Goal: Entertainment & Leisure: Consume media (video, audio)

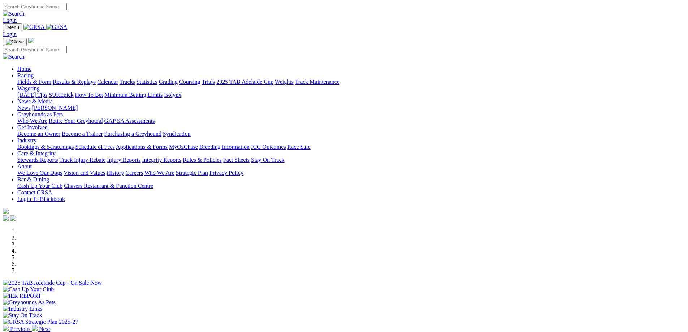
click at [34, 72] on link "Racing" at bounding box center [25, 75] width 16 height 6
click at [96, 79] on link "Results & Replays" at bounding box center [74, 82] width 43 height 6
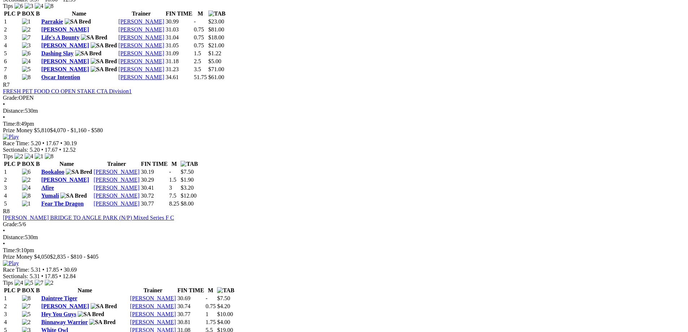
scroll to position [1192, 0]
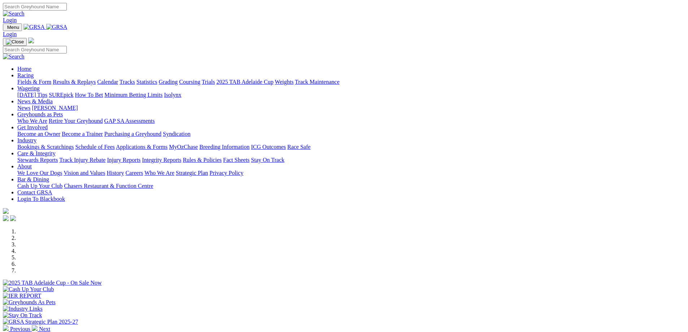
scroll to position [217, 0]
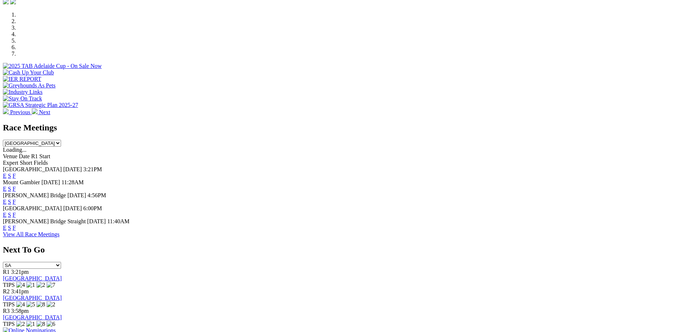
click at [16, 225] on link "F" at bounding box center [14, 228] width 3 height 6
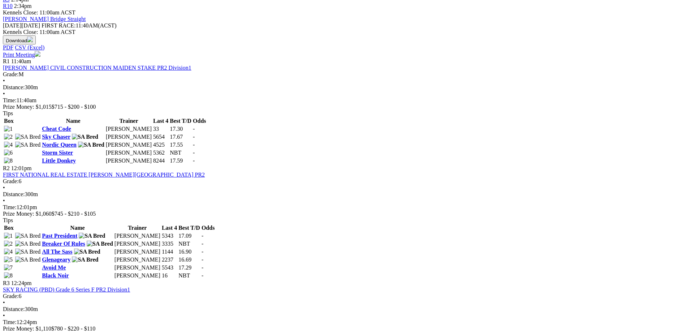
scroll to position [325, 0]
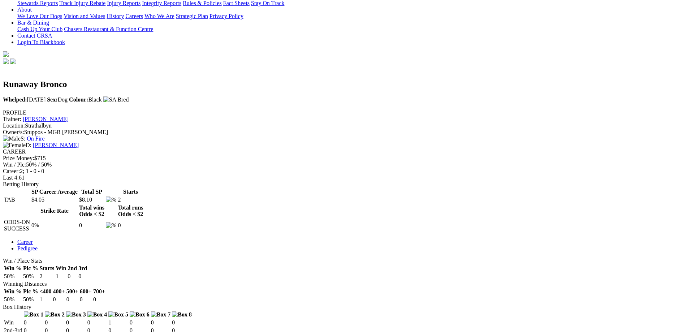
scroll to position [181, 0]
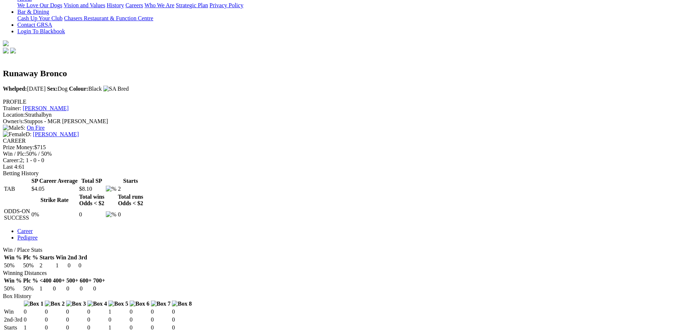
drag, startPoint x: 390, startPoint y: 20, endPoint x: 463, endPoint y: 11, distance: 73.2
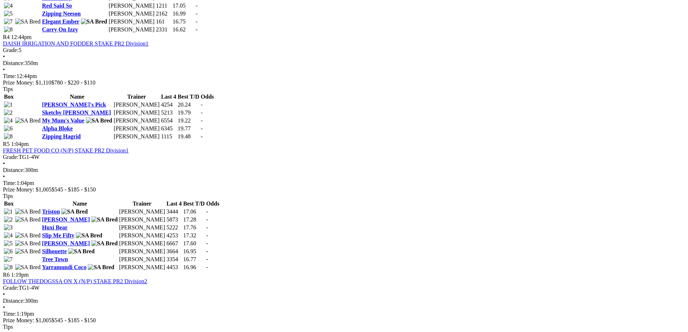
scroll to position [759, 0]
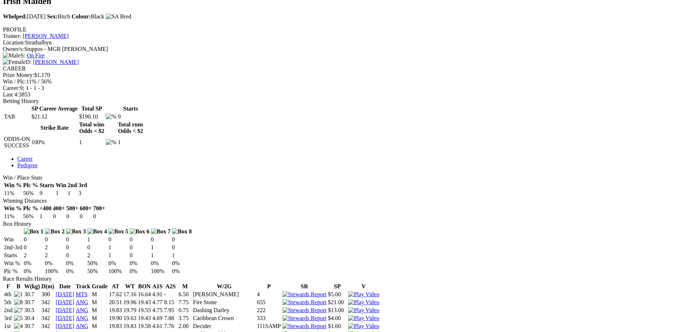
scroll to position [289, 0]
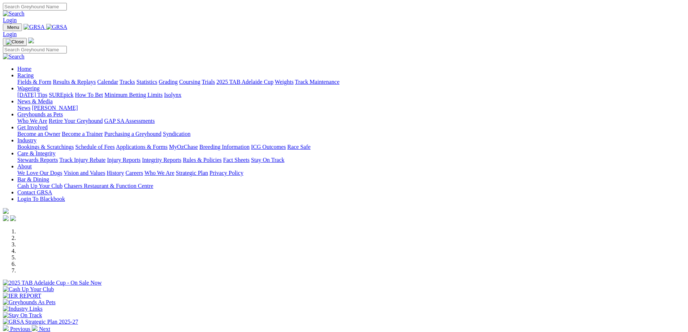
scroll to position [253, 0]
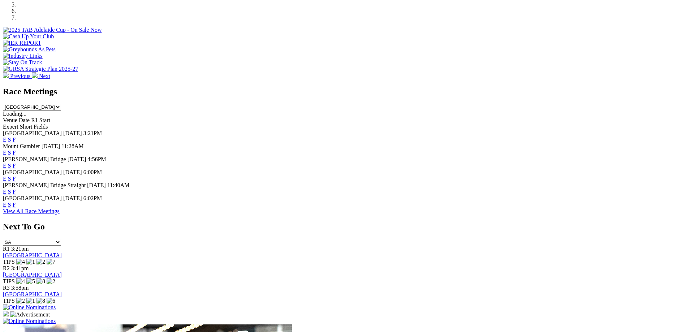
click at [16, 208] on link "F" at bounding box center [14, 205] width 3 height 6
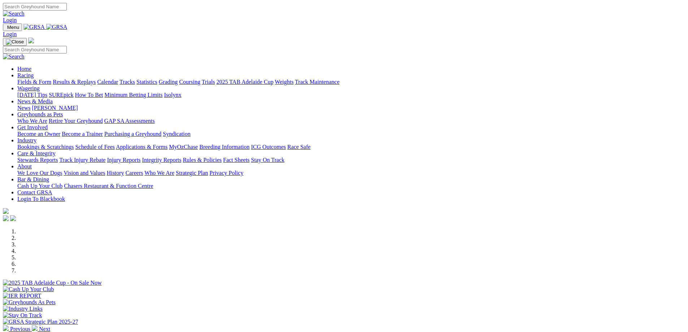
scroll to position [253, 0]
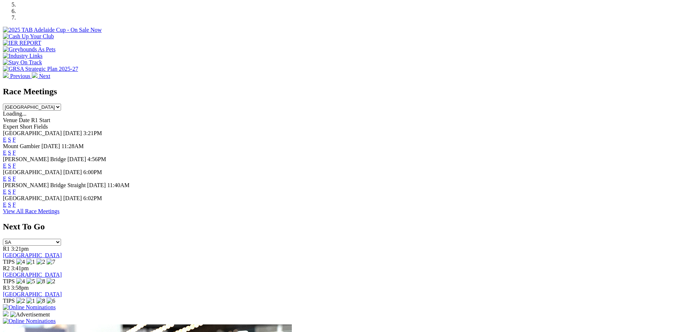
click at [16, 208] on link "F" at bounding box center [14, 205] width 3 height 6
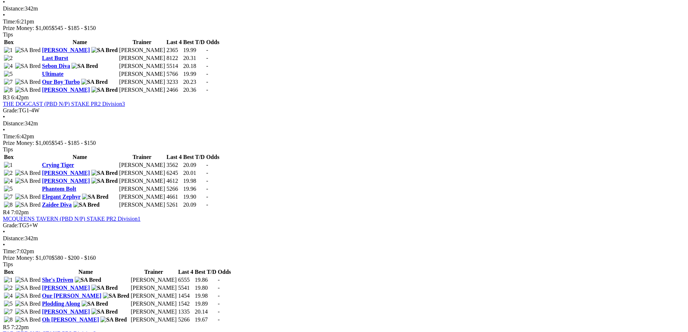
scroll to position [470, 0]
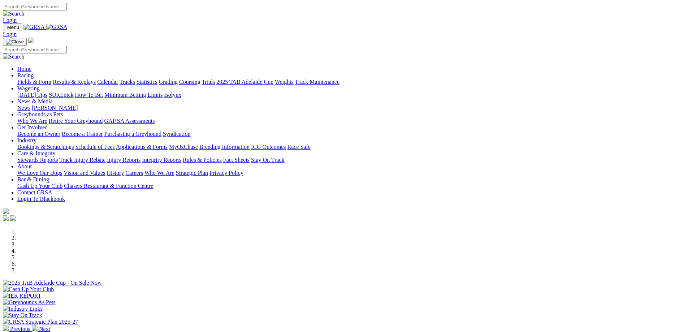
scroll to position [253, 0]
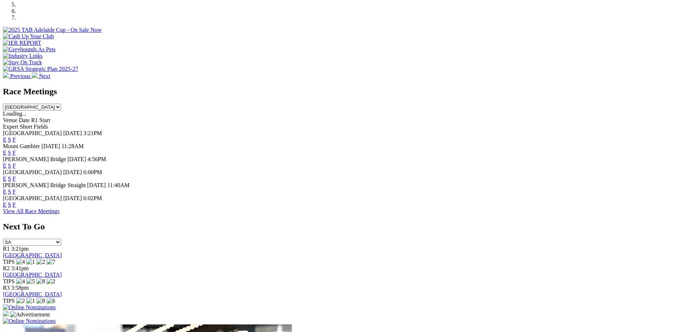
click at [16, 189] on link "F" at bounding box center [14, 192] width 3 height 6
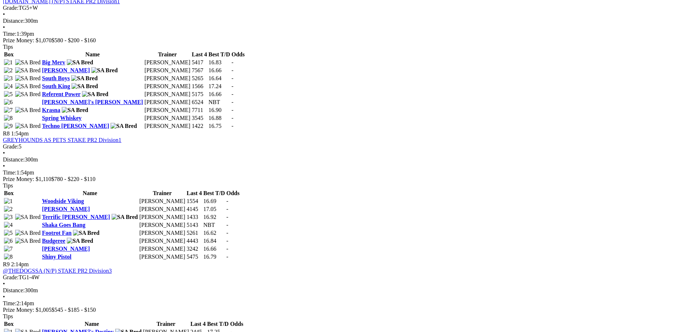
scroll to position [831, 0]
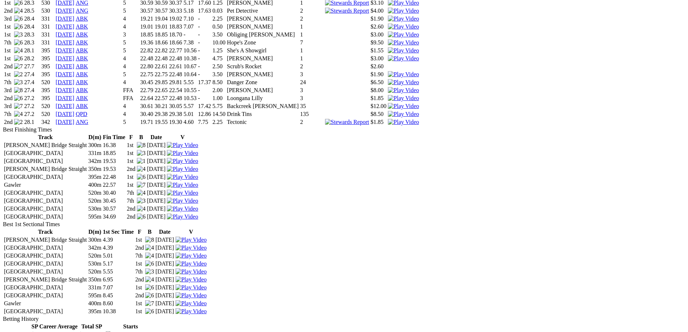
scroll to position [614, 0]
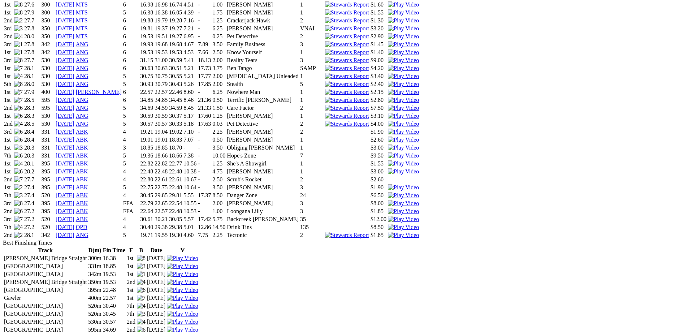
click at [198, 255] on img at bounding box center [182, 258] width 31 height 7
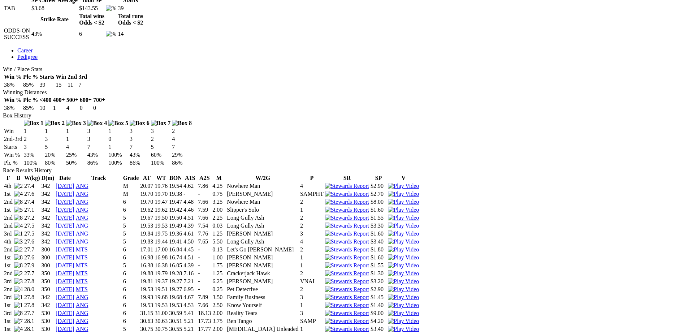
scroll to position [470, 0]
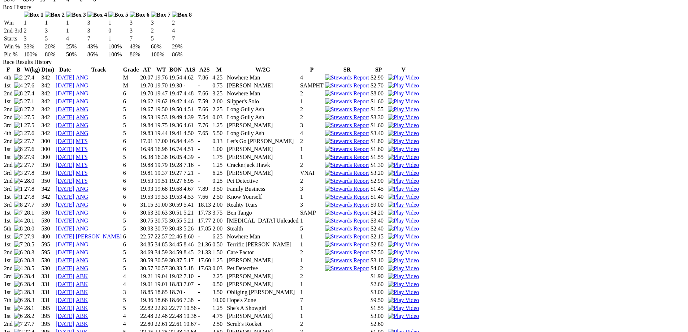
click at [419, 329] on img at bounding box center [403, 332] width 31 height 7
